Goal: Task Accomplishment & Management: Complete application form

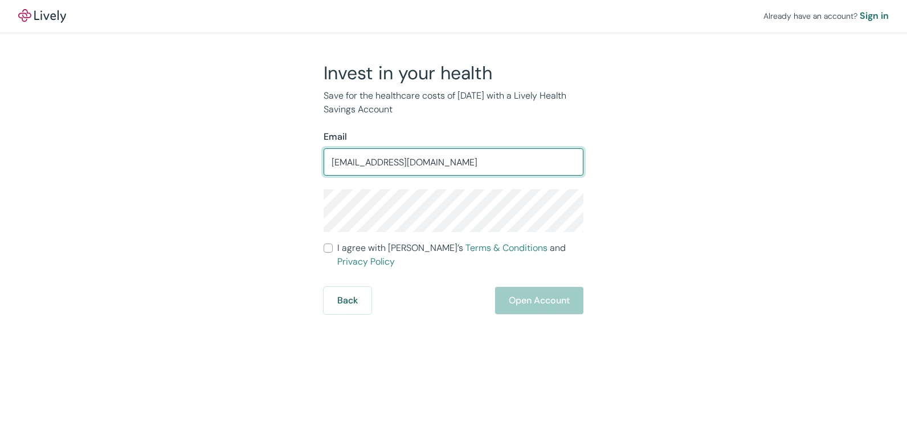
type input "gpcsikos@protonmail.com"
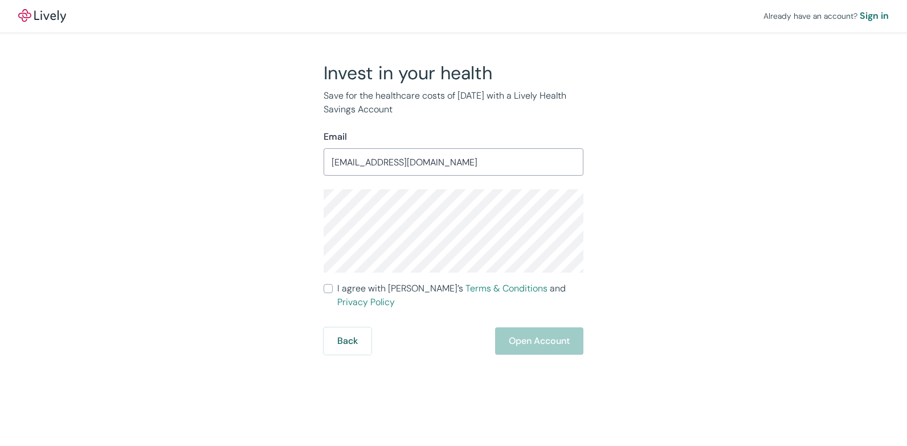
click at [331, 285] on input "I agree with Lively’s Terms & Conditions and Privacy Policy" at bounding box center [328, 288] width 9 height 9
checkbox input "true"
click at [553, 327] on button "Open Account" at bounding box center [539, 340] width 88 height 27
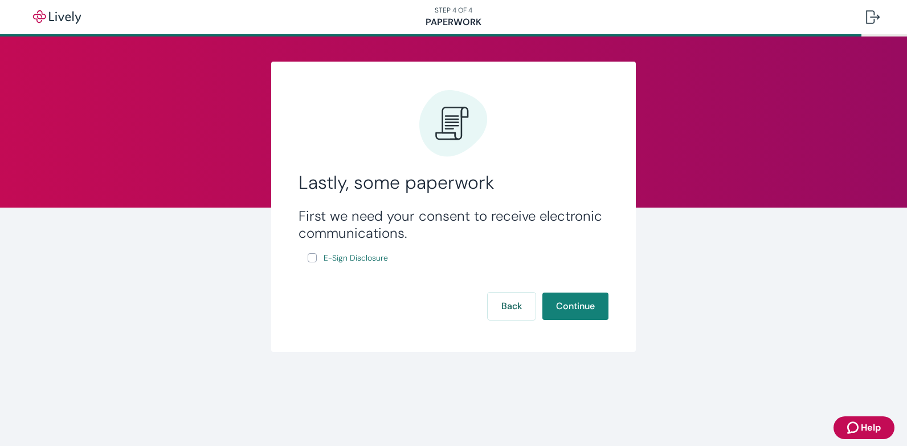
click at [315, 259] on input "E-Sign Disclosure" at bounding box center [312, 257] width 9 height 9
checkbox input "true"
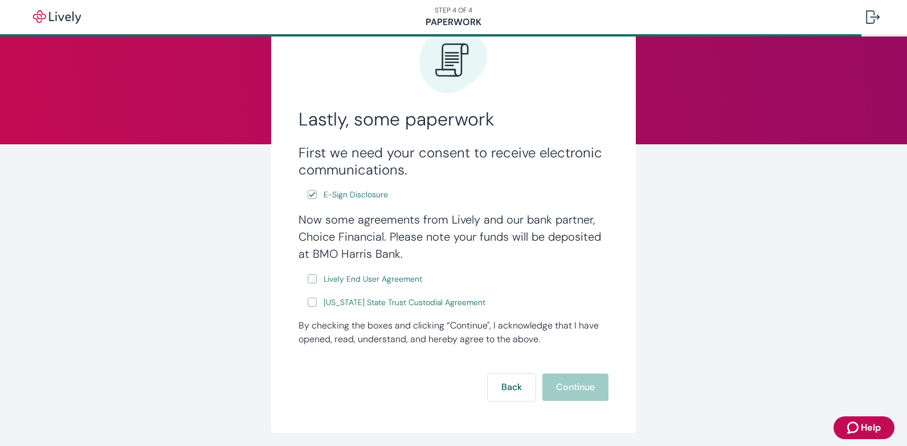
scroll to position [105, 0]
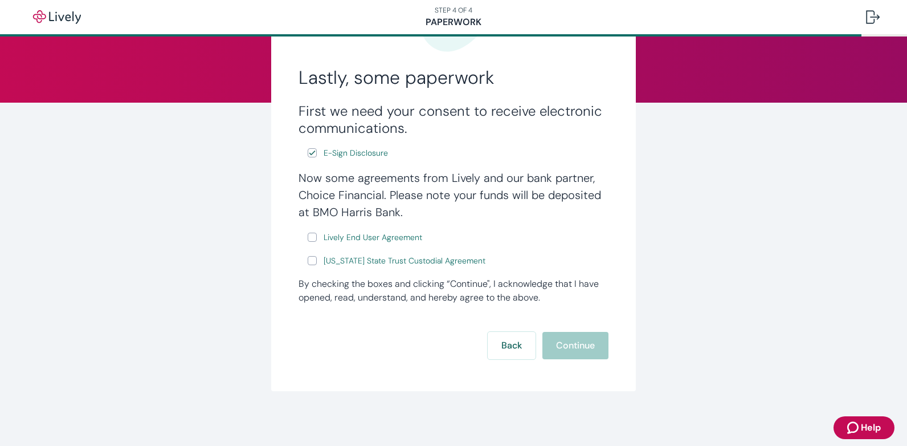
click at [308, 237] on input "Lively End User Agreement" at bounding box center [312, 236] width 9 height 9
checkbox input "true"
click at [312, 258] on input "[US_STATE] State Trust Custodial Agreement" at bounding box center [312, 260] width 9 height 9
checkbox input "true"
click at [593, 339] on button "Continue" at bounding box center [575, 345] width 66 height 27
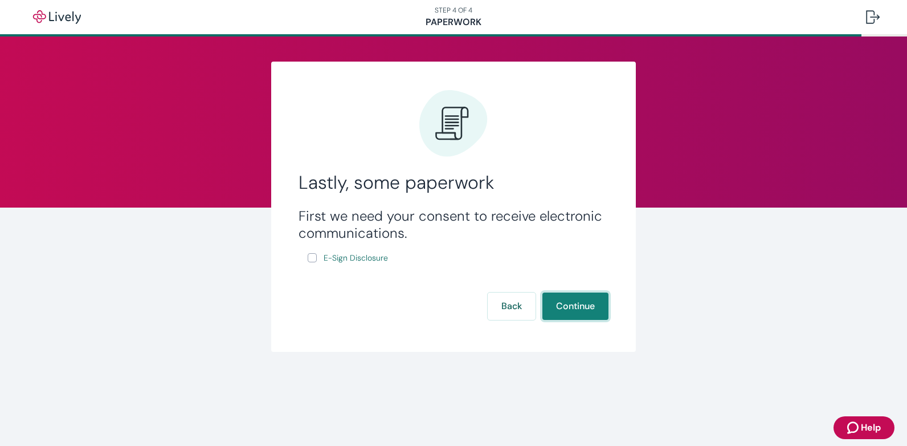
click at [556, 312] on button "Continue" at bounding box center [575, 305] width 66 height 27
click at [341, 254] on span "E-Sign Disclosure" at bounding box center [356, 258] width 64 height 12
click at [313, 257] on input "E-Sign Disclosure" at bounding box center [312, 257] width 9 height 9
checkbox input "true"
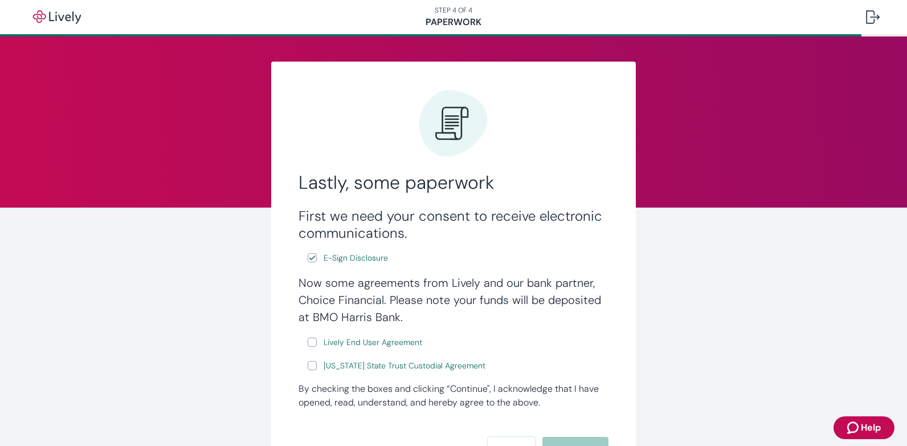
scroll to position [105, 0]
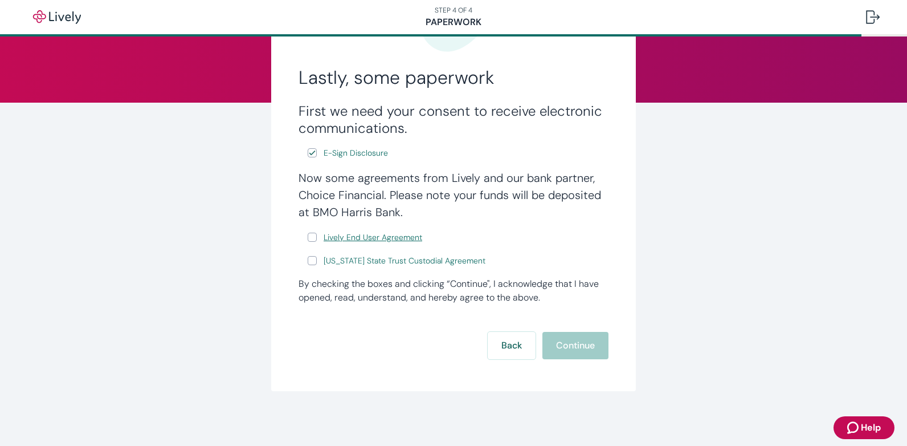
click at [411, 234] on span "Lively End User Agreement" at bounding box center [373, 237] width 99 height 12
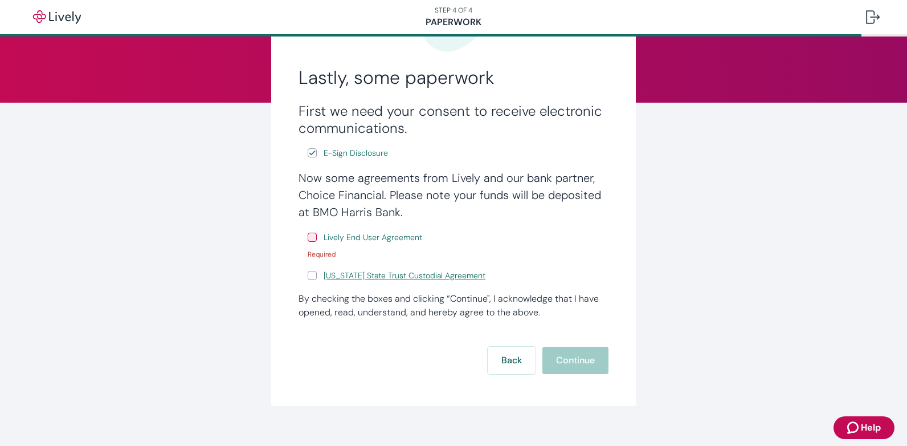
click at [390, 282] on link "[US_STATE] State Trust Custodial Agreement" at bounding box center [404, 275] width 166 height 14
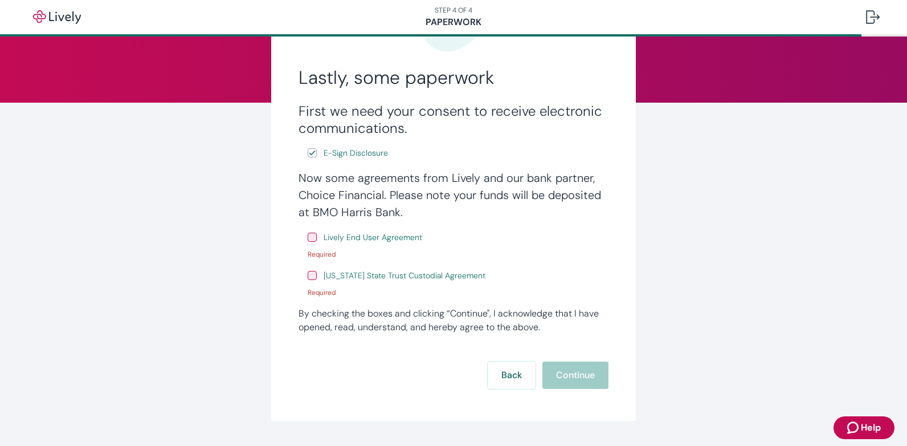
click at [314, 235] on label "Lively End User Agreement" at bounding box center [366, 237] width 117 height 14
click at [314, 235] on input "Lively End User Agreement" at bounding box center [312, 236] width 9 height 9
checkbox input "true"
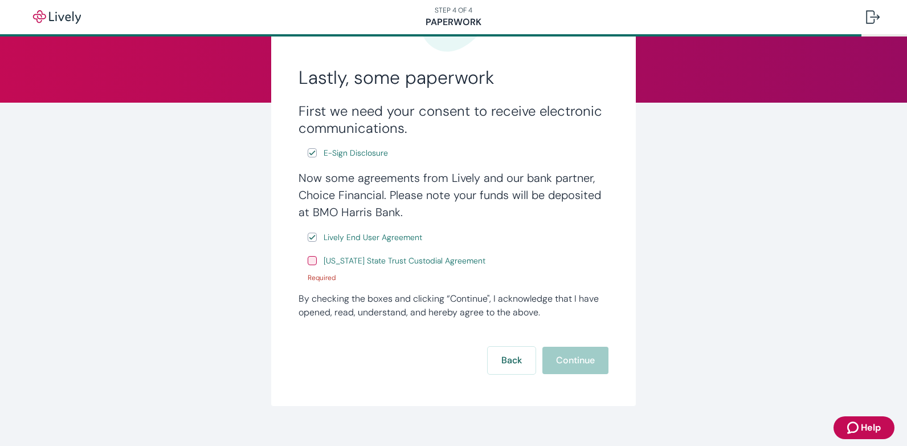
click at [310, 263] on input "[US_STATE] State Trust Custodial Agreement" at bounding box center [312, 260] width 9 height 9
checkbox input "true"
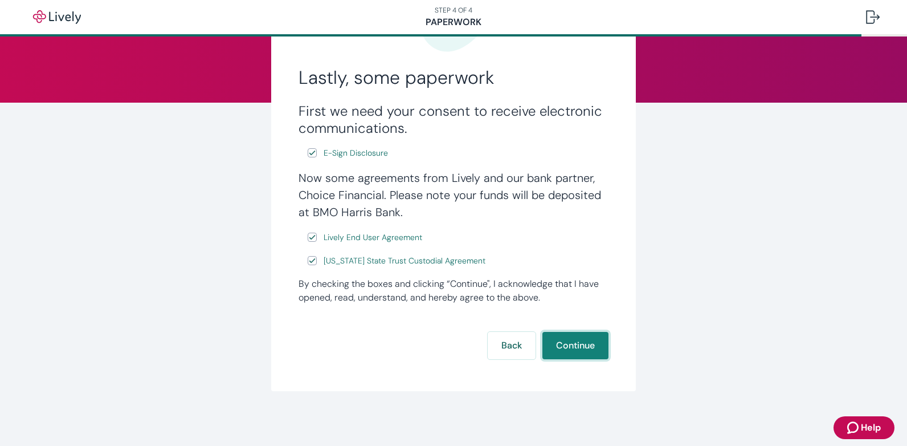
click at [561, 341] on button "Continue" at bounding box center [575, 345] width 66 height 27
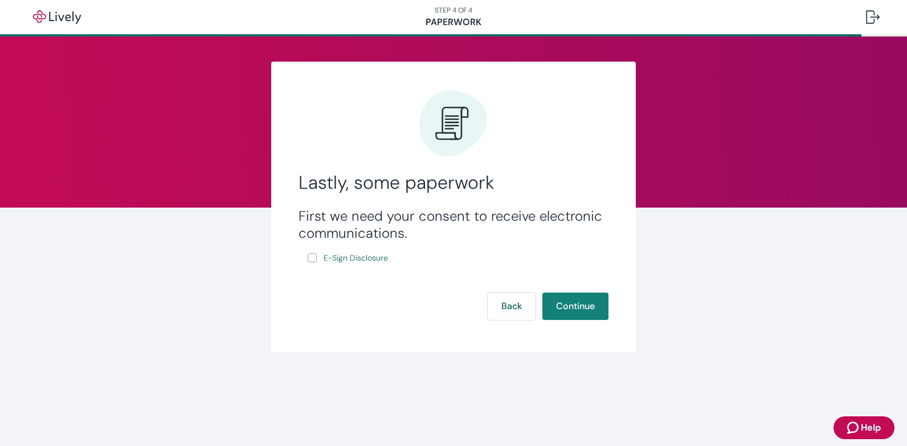
click at [310, 255] on input "E-Sign Disclosure" at bounding box center [312, 257] width 9 height 9
checkbox input "true"
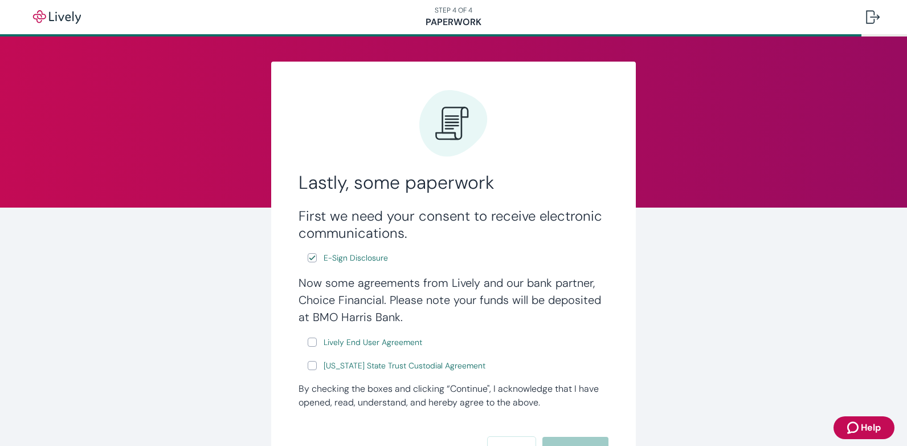
click at [311, 343] on input "Lively End User Agreement" at bounding box center [312, 341] width 9 height 9
checkbox input "true"
click at [303, 374] on form "First we need your consent to receive electronic communications. E-Sign Disclos…" at bounding box center [454, 335] width 310 height 256
click at [308, 365] on input "[US_STATE] State Trust Custodial Agreement" at bounding box center [312, 365] width 9 height 9
checkbox input "true"
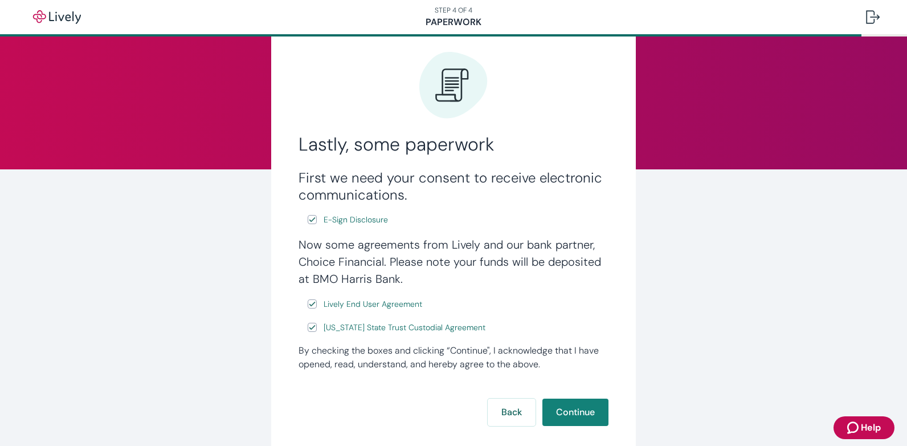
scroll to position [105, 0]
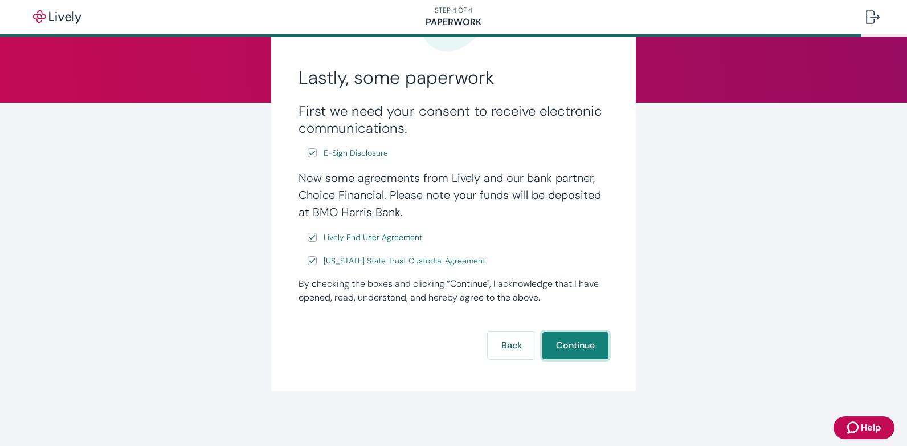
click at [584, 337] on button "Continue" at bounding box center [575, 345] width 66 height 27
